Goal: Register for event/course

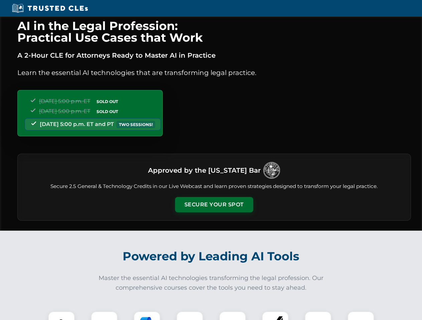
click at [214, 205] on button "Secure Your Spot" at bounding box center [214, 204] width 78 height 15
click at [61, 316] on img at bounding box center [61, 324] width 19 height 19
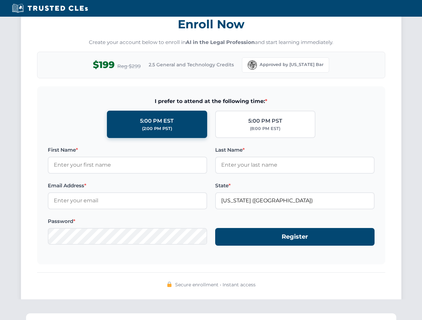
scroll to position [655, 0]
